Goal: Obtain resource: Obtain resource

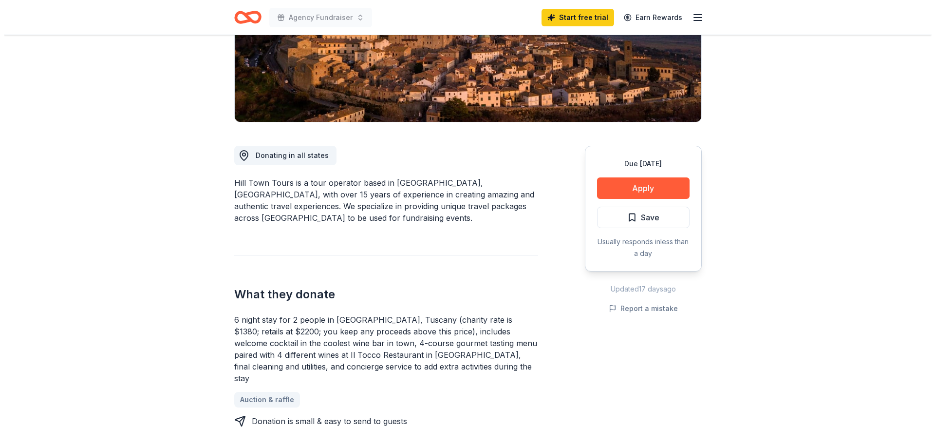
scroll to position [195, 0]
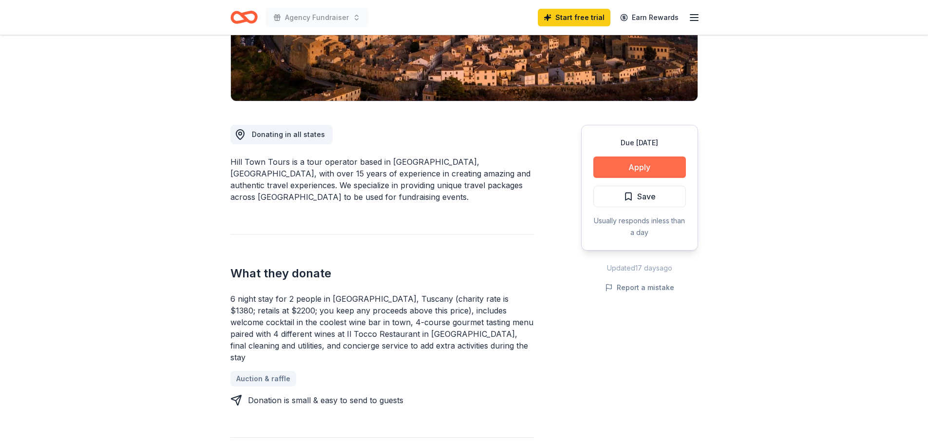
click at [658, 164] on button "Apply" at bounding box center [639, 166] width 93 height 21
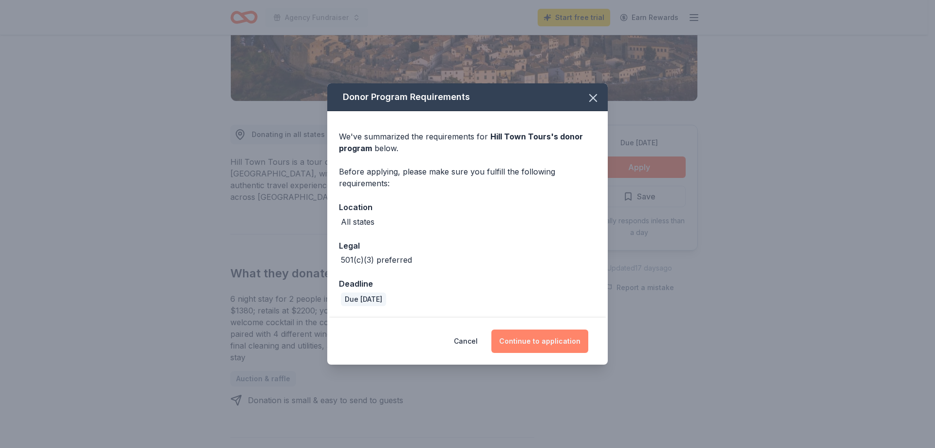
click at [528, 342] on button "Continue to application" at bounding box center [540, 340] width 97 height 23
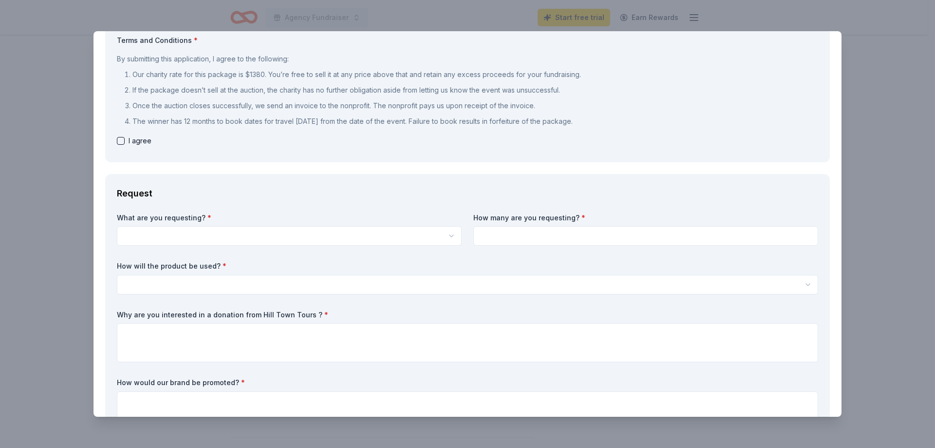
scroll to position [0, 0]
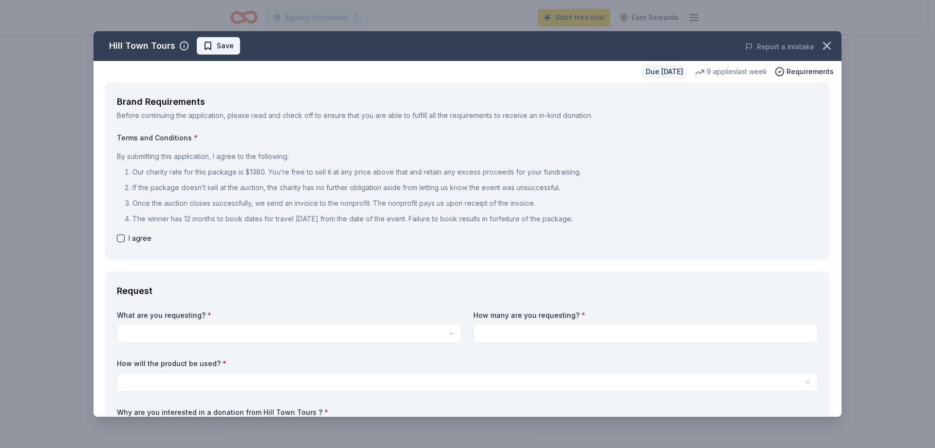
click at [220, 48] on span "Save" at bounding box center [225, 46] width 17 height 12
click at [388, 7] on div "Hill Town Tours Saved Report a mistake Due in 43 days 9 applies last week Requi…" at bounding box center [467, 224] width 935 height 448
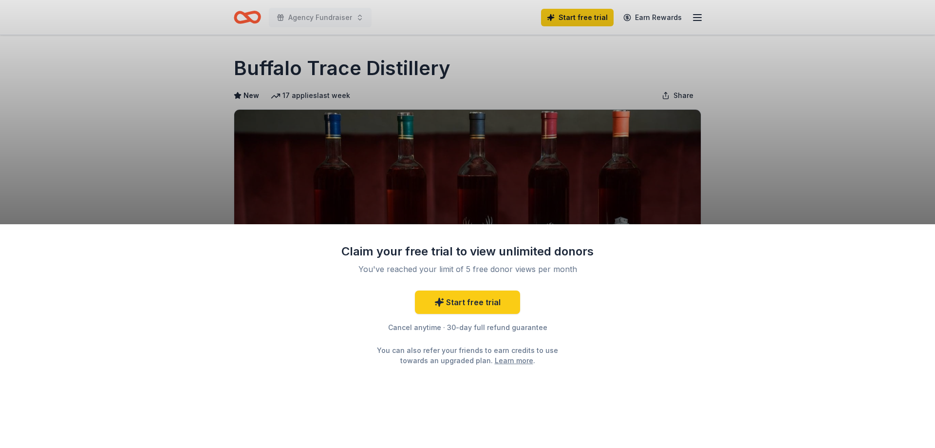
click at [288, 311] on div "Claim your free trial to view unlimited donors You've reached your limit of 5 f…" at bounding box center [467, 336] width 935 height 224
click at [914, 182] on div "Claim your free trial to view unlimited donors You've reached your limit of 5 f…" at bounding box center [467, 224] width 935 height 448
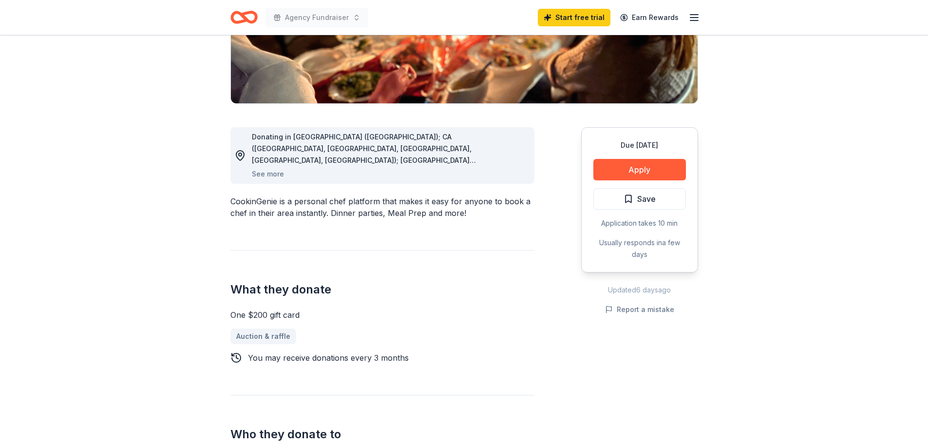
scroll to position [195, 0]
